Goal: Transaction & Acquisition: Purchase product/service

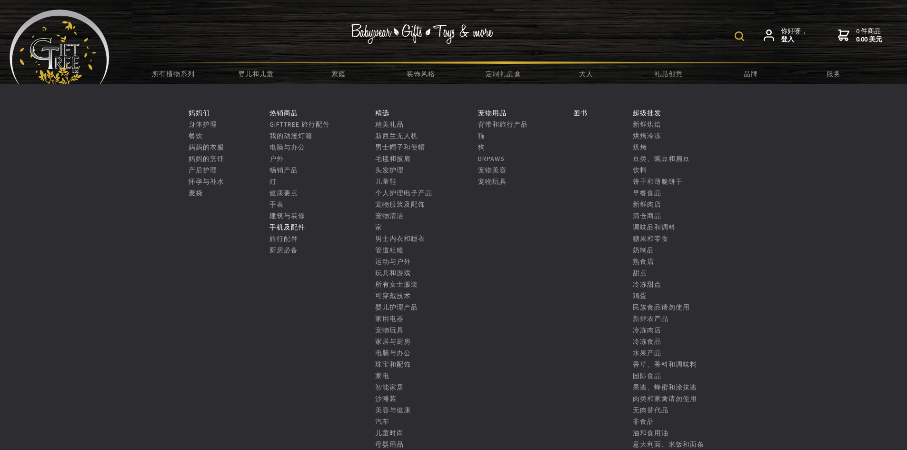
click at [279, 223] on font "手机及配件" at bounding box center [287, 227] width 36 height 9
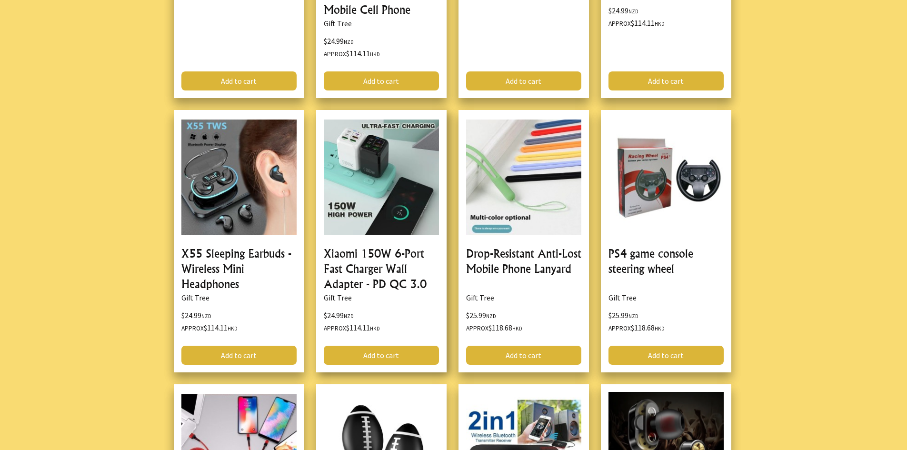
scroll to position [7190, 0]
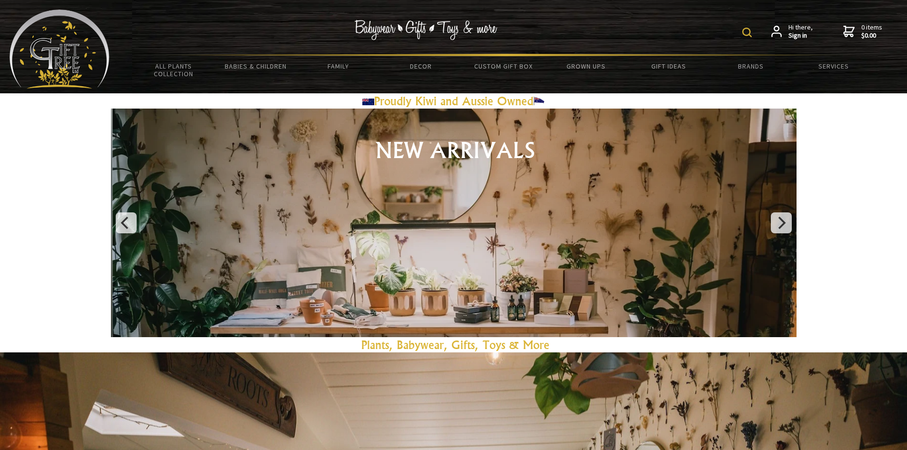
drag, startPoint x: 305, startPoint y: 67, endPoint x: 684, endPoint y: 19, distance: 382.5
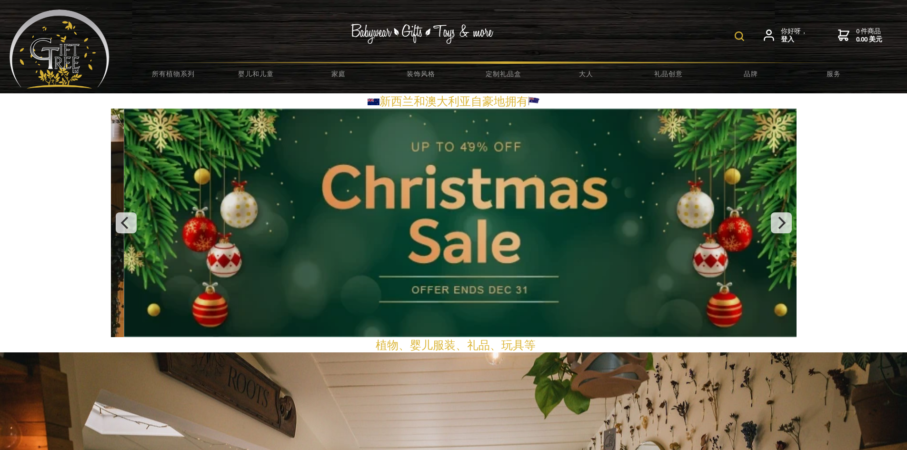
click at [578, 47] on div "你好呀， 登入 0 件商品 0.00 美元" at bounding box center [504, 36] width 788 height 52
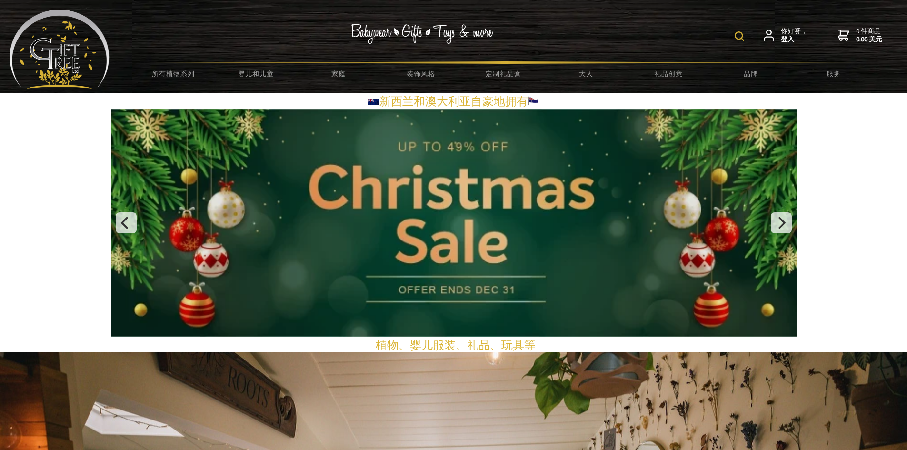
click at [740, 30] on form at bounding box center [742, 35] width 14 height 17
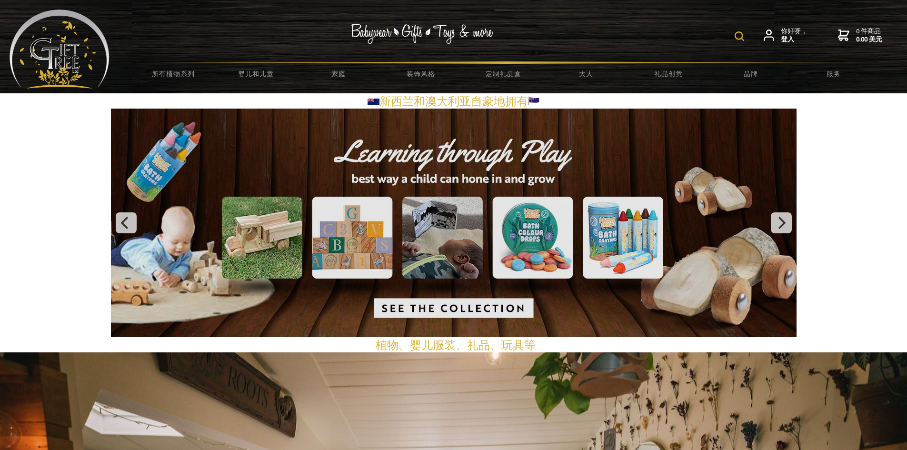
click at [738, 36] on img at bounding box center [740, 36] width 10 height 10
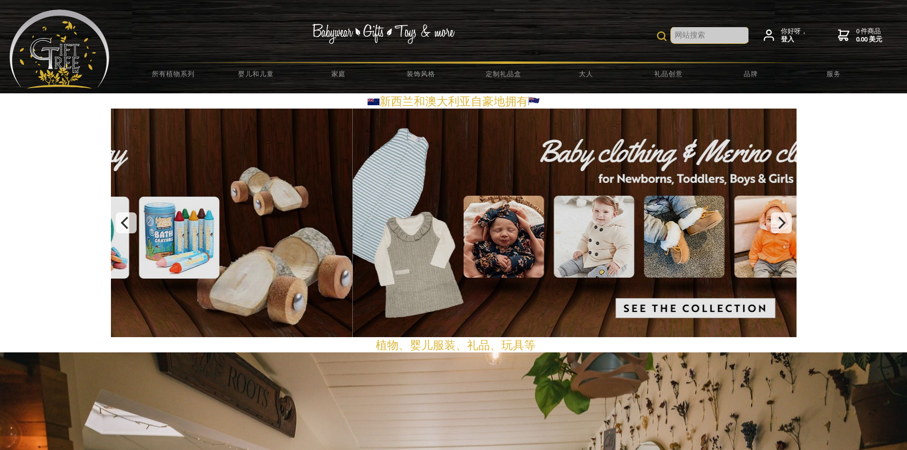
click at [717, 32] on input "text" at bounding box center [710, 35] width 78 height 16
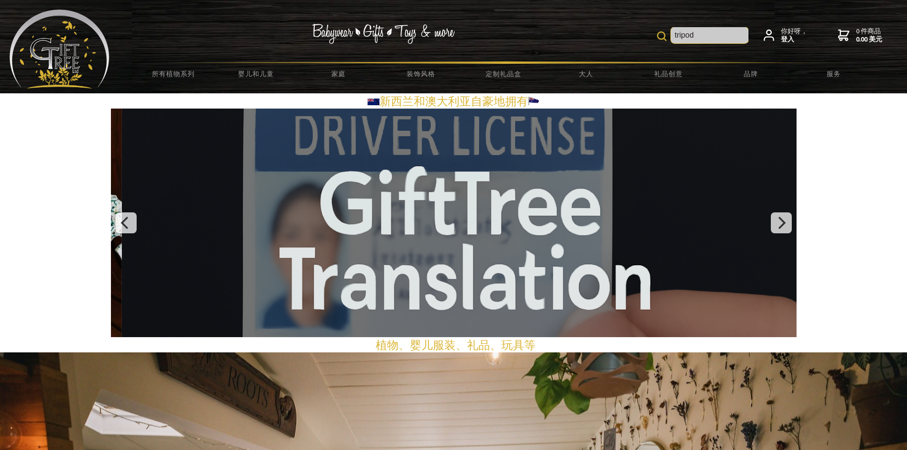
type input "tripod"
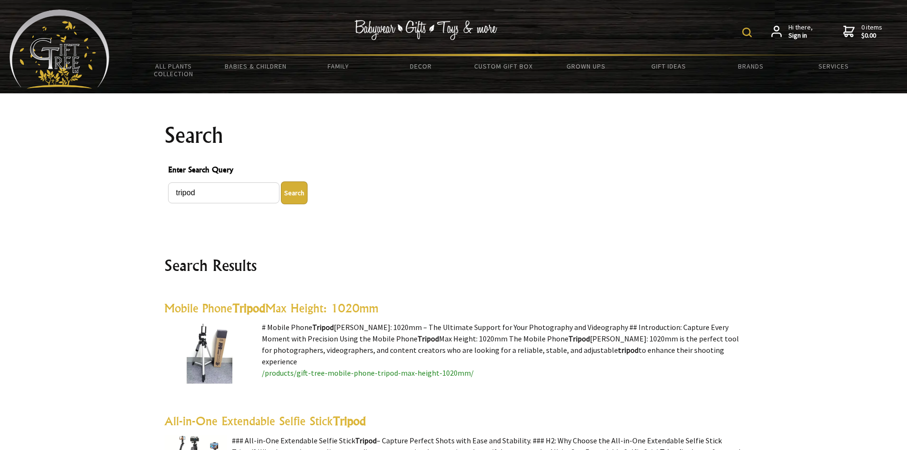
click at [748, 31] on img at bounding box center [747, 33] width 10 height 10
click at [720, 27] on input "tripod" at bounding box center [717, 31] width 78 height 16
paste input "Clothes drying rack"
type input "t"
paste input "Clothes drying rack"
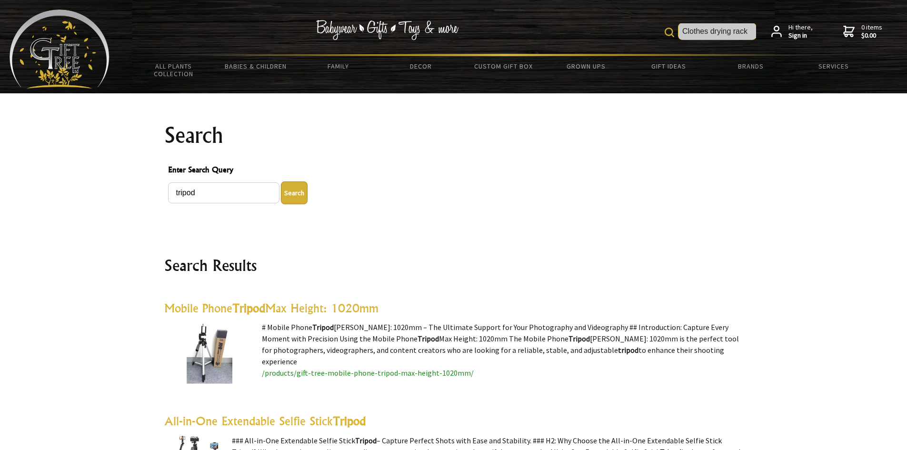
type input "Clothes drying rack"
click at [670, 34] on img at bounding box center [670, 33] width 10 height 10
click at [751, 32] on img at bounding box center [747, 33] width 10 height 10
drag, startPoint x: 753, startPoint y: 29, endPoint x: 606, endPoint y: 30, distance: 147.1
click at [606, 30] on div "Clothes drying rack Hi there, Sign in 0 items $0.00" at bounding box center [504, 32] width 788 height 44
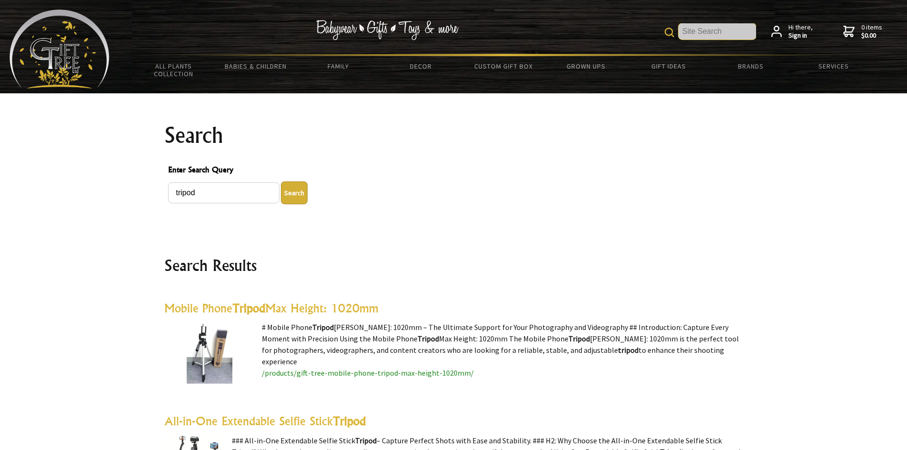
paste input "Clothes drying rack"
type input "Clothes drying rack"
click at [673, 29] on img at bounding box center [670, 33] width 10 height 10
click at [675, 29] on div "Clothes drying rack Hi there, Sign in 0 items $0.00" at bounding box center [504, 32] width 788 height 44
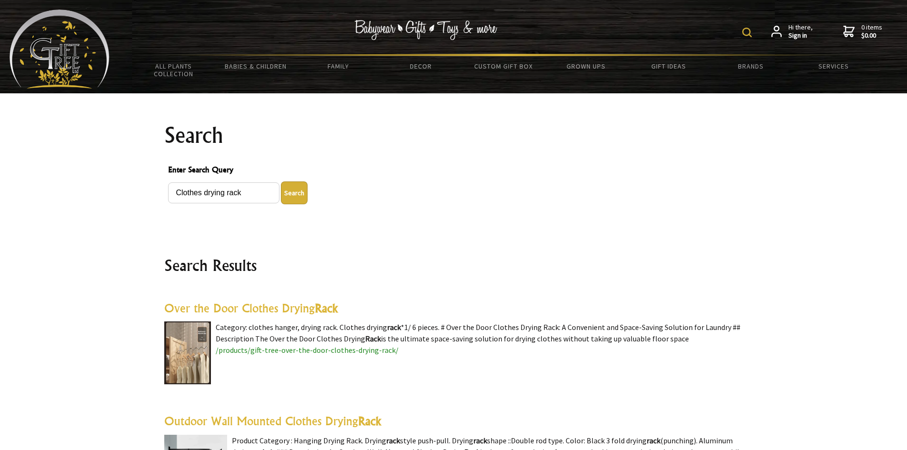
click at [746, 32] on img at bounding box center [747, 33] width 10 height 10
click at [669, 30] on img at bounding box center [670, 33] width 10 height 10
click at [632, 40] on div "Clothes drying rack Hi there, Sign in 0 items $0.00" at bounding box center [504, 32] width 788 height 44
click at [749, 32] on img at bounding box center [747, 33] width 10 height 10
drag, startPoint x: 752, startPoint y: 30, endPoint x: 623, endPoint y: 34, distance: 129.1
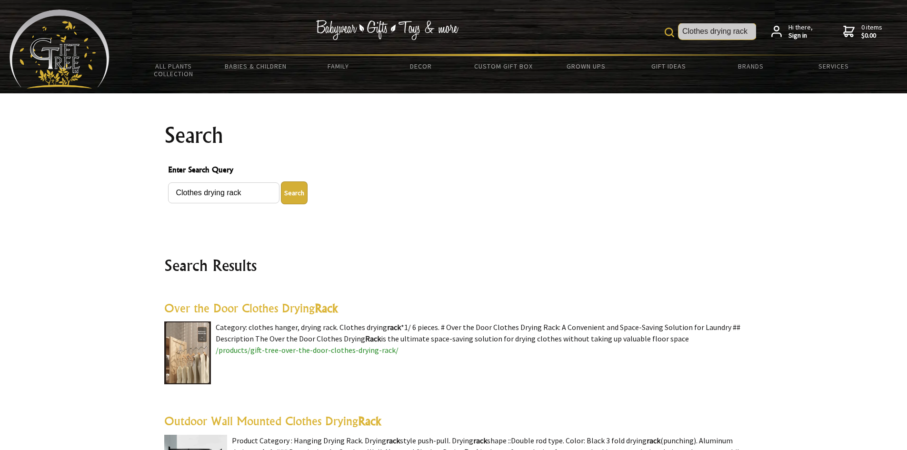
click at [623, 34] on div "Clothes drying rack Hi there, Sign in 0 items $0.00" at bounding box center [504, 32] width 788 height 44
paste input "selfie stick"
type input "selfie stick"
click at [669, 33] on img at bounding box center [670, 33] width 10 height 10
click at [288, 191] on button "Search" at bounding box center [294, 192] width 27 height 23
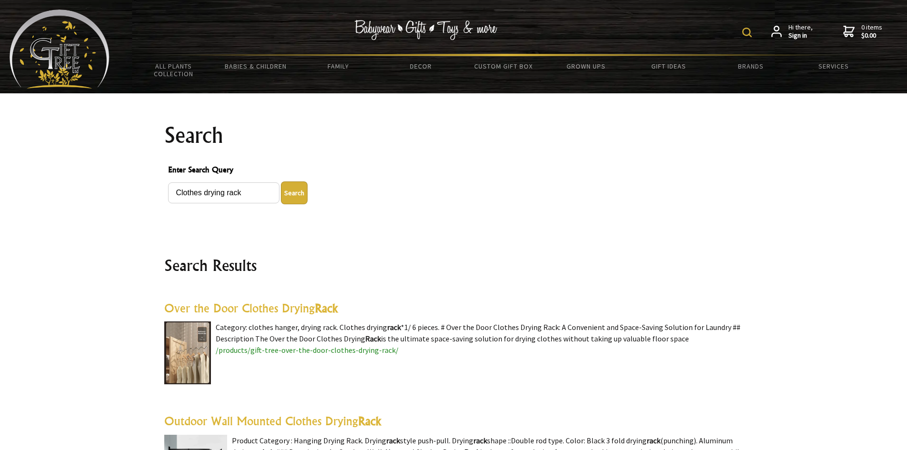
click at [292, 193] on button "Search" at bounding box center [294, 192] width 27 height 23
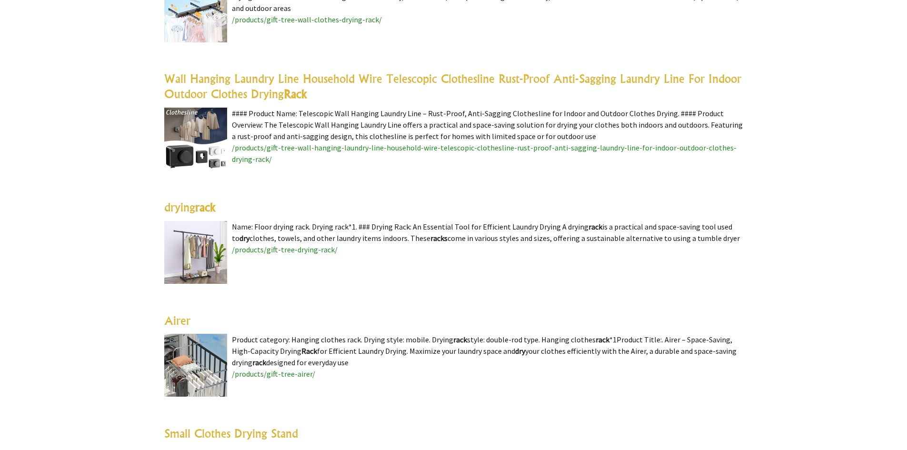
scroll to position [571, 0]
